Goal: Task Accomplishment & Management: Use online tool/utility

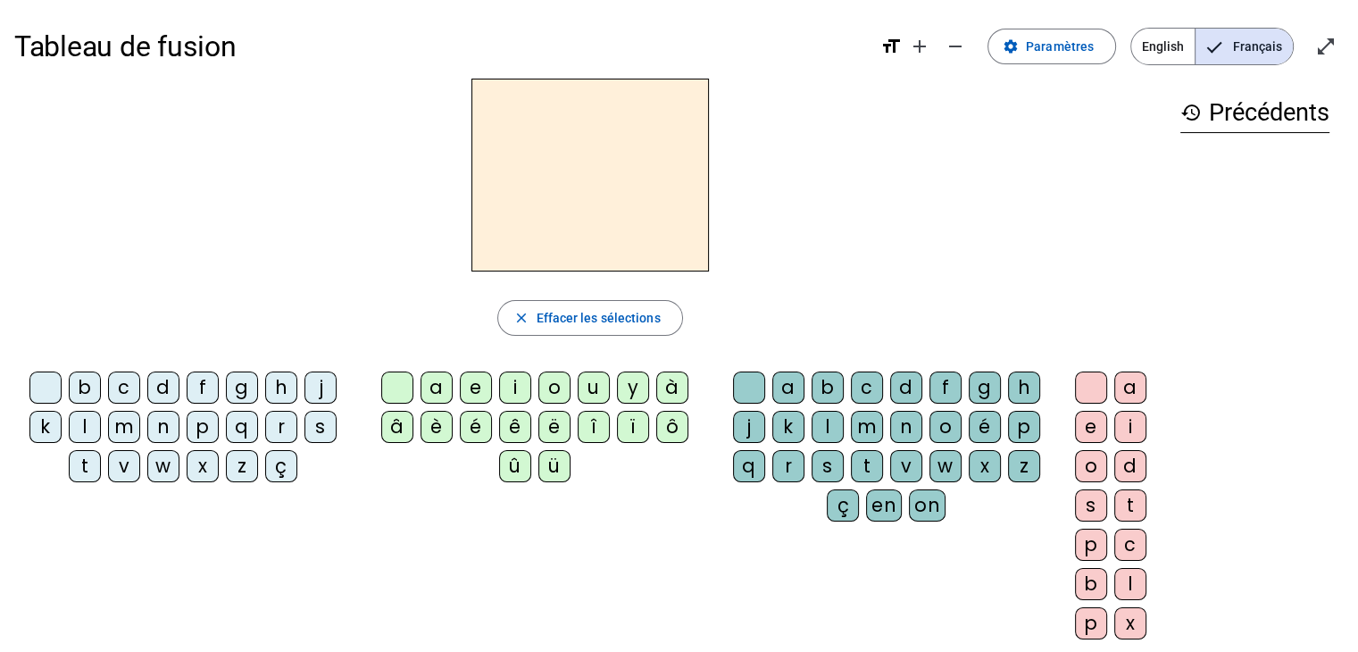
click at [125, 425] on div "m" at bounding box center [124, 427] width 32 height 32
click at [432, 380] on div "a" at bounding box center [436, 387] width 32 height 32
click at [83, 415] on div "l" at bounding box center [85, 427] width 32 height 32
click at [476, 387] on div "e" at bounding box center [476, 387] width 32 height 32
click at [164, 377] on div "d" at bounding box center [163, 387] width 32 height 32
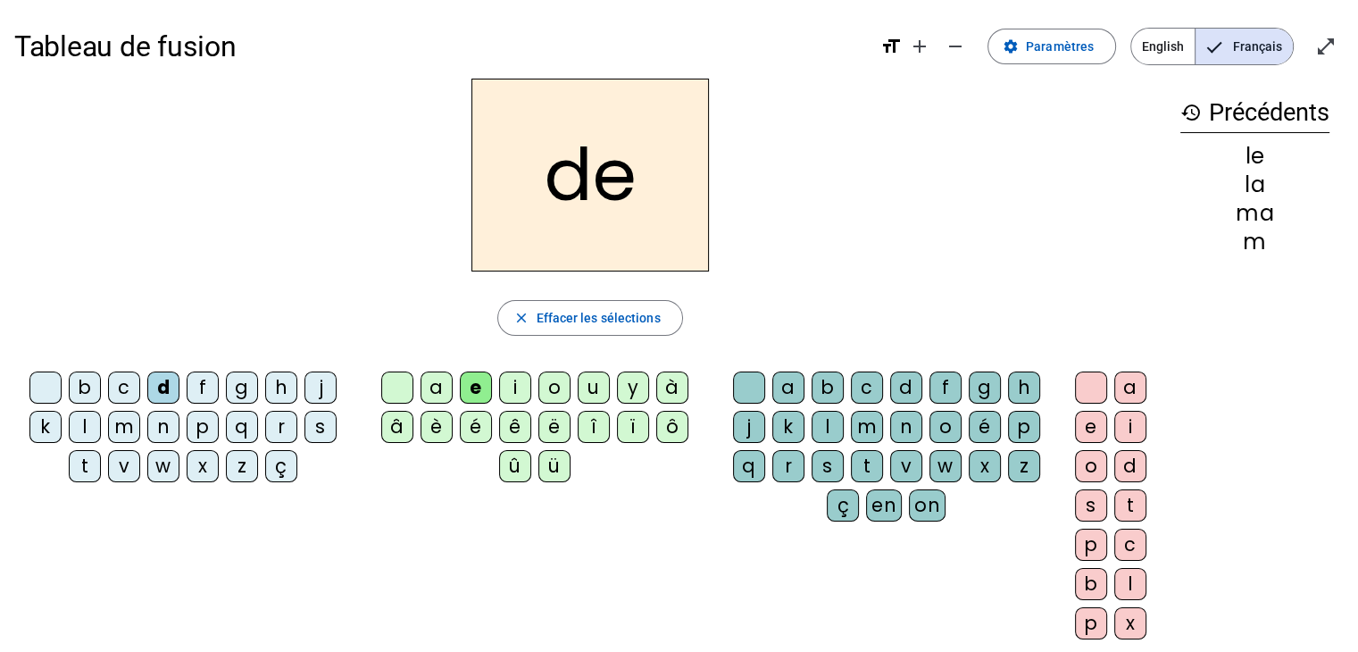
click at [600, 387] on div "u" at bounding box center [594, 387] width 32 height 32
click at [85, 469] on div "t" at bounding box center [85, 466] width 32 height 32
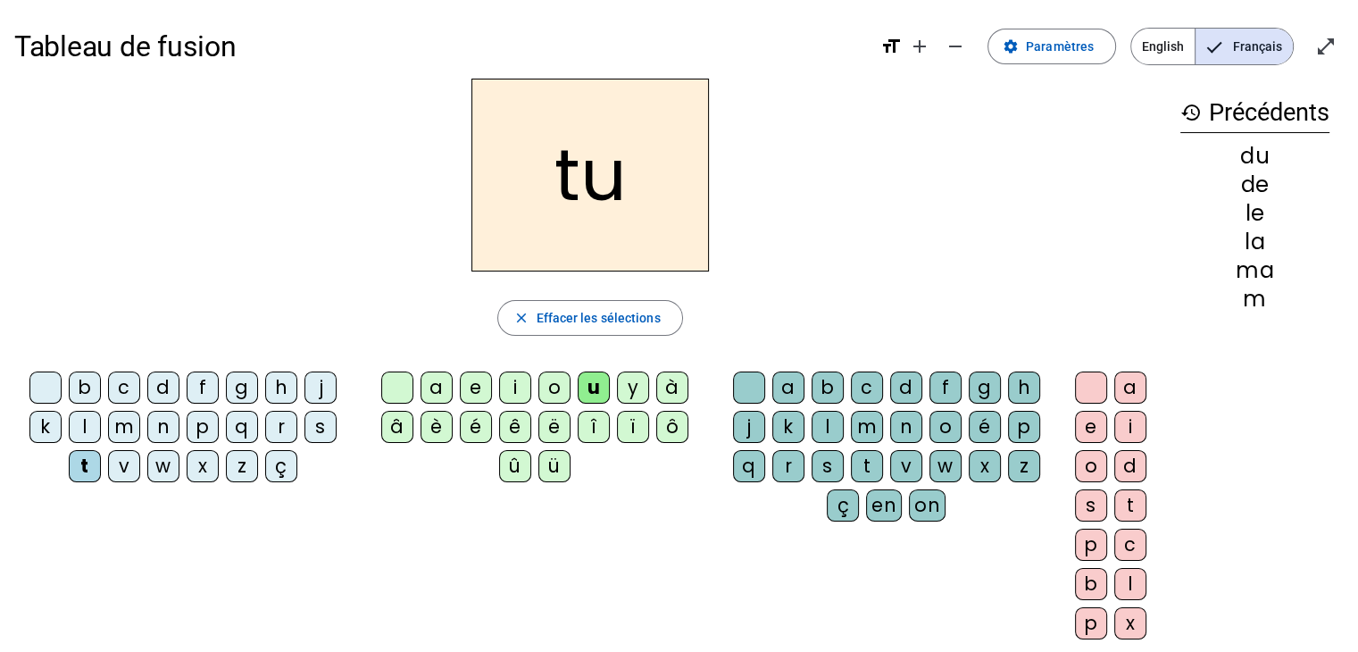
click at [443, 378] on div "a" at bounding box center [436, 387] width 32 height 32
click at [479, 384] on div "e" at bounding box center [476, 387] width 32 height 32
click at [121, 420] on div "m" at bounding box center [124, 427] width 32 height 32
